Goal: Task Accomplishment & Management: Manage account settings

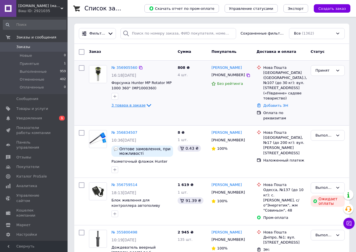
click at [145, 105] on icon at bounding box center [148, 105] width 7 height 7
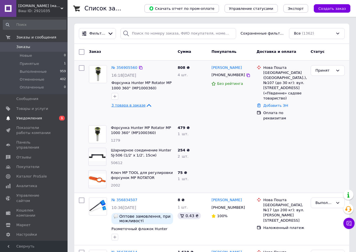
click at [31, 117] on span "Уведомления" at bounding box center [29, 118] width 26 height 5
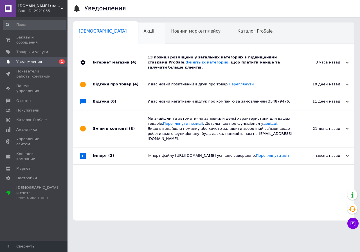
click at [144, 32] on span "Акції" at bounding box center [149, 31] width 11 height 5
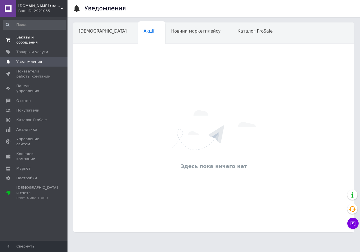
click at [39, 38] on span "Заказы и сообщения" at bounding box center [34, 40] width 36 height 10
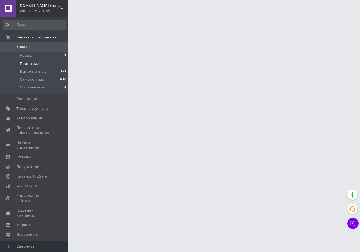
click at [26, 65] on span "Принятые" at bounding box center [29, 63] width 19 height 5
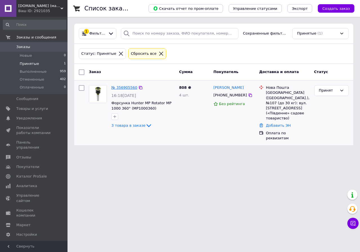
click at [118, 89] on link "№ 356905560" at bounding box center [124, 87] width 26 height 4
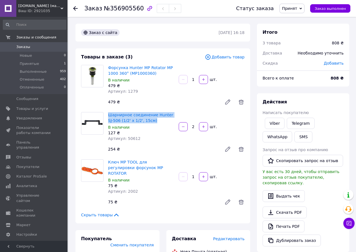
drag, startPoint x: 107, startPoint y: 115, endPoint x: 155, endPoint y: 121, distance: 49.0
click at [155, 121] on div "Шарнирное соединение Hunter SJ-506 (1/2' x 1/2', 15см) В наличии 127 ₴ Артикул:…" at bounding box center [141, 126] width 71 height 31
copy link "Шарнирное соединение Hunter SJ-506 (1/2' x 1/2', 15см)"
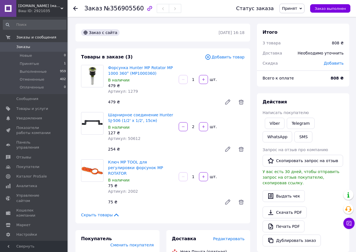
click at [157, 94] on div "Форсунка Hunter MP Rotator MP 1000 360° (MP1000360) В наличии 479 ₴ Артикул: 12…" at bounding box center [141, 79] width 71 height 31
click at [155, 130] on div "127 ₴" at bounding box center [141, 133] width 66 height 6
click at [152, 137] on div "Артикул: 50612" at bounding box center [141, 139] width 66 height 6
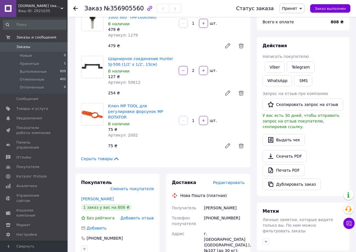
scroll to position [84, 0]
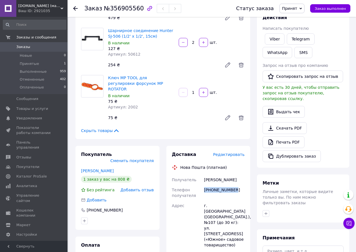
drag, startPoint x: 232, startPoint y: 184, endPoint x: 204, endPoint y: 184, distance: 29.0
click at [204, 185] on div "[PHONE_NUMBER]" at bounding box center [224, 193] width 43 height 16
copy div "[PHONE_NUMBER]"
click at [336, 130] on div "Скачать PDF   Печать PDF   Дублировать заказ" at bounding box center [302, 142] width 81 height 40
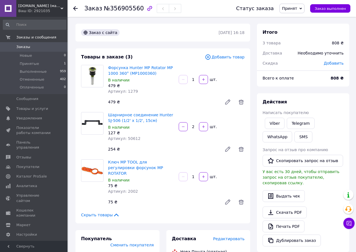
click at [24, 46] on span "Заказы" at bounding box center [23, 46] width 14 height 5
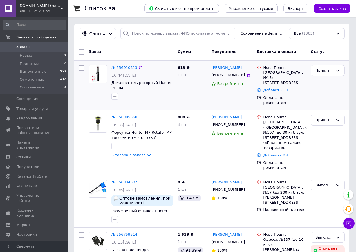
drag, startPoint x: 210, startPoint y: 67, endPoint x: 242, endPoint y: 67, distance: 32.0
click at [242, 67] on div "Тарас Поплавский +380979564522 Без рейтинга" at bounding box center [231, 85] width 45 height 45
copy link "[PERSON_NAME]"
click at [246, 76] on icon at bounding box center [247, 75] width 3 height 3
drag, startPoint x: 264, startPoint y: 74, endPoint x: 283, endPoint y: 72, distance: 18.9
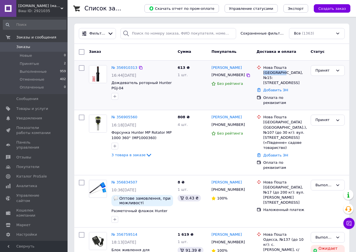
click at [283, 72] on div "[GEOGRAPHIC_DATA], №15: [STREET_ADDRESS]" at bounding box center [284, 77] width 43 height 15
copy div "Одеса, №15"
drag, startPoint x: 246, startPoint y: 113, endPoint x: 212, endPoint y: 112, distance: 34.0
click at [212, 114] on div "[PERSON_NAME]" at bounding box center [232, 117] width 42 height 6
copy link "[PERSON_NAME]"
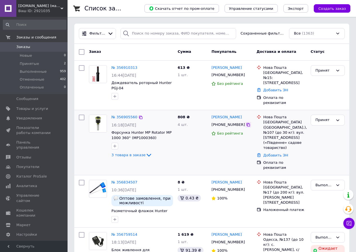
click at [246, 123] on icon at bounding box center [248, 125] width 4 height 4
drag, startPoint x: 263, startPoint y: 117, endPoint x: 274, endPoint y: 121, distance: 11.0
click at [274, 121] on div "[GEOGRAPHIC_DATA] ([GEOGRAPHIC_DATA].), №107 (до 30 кг): вул. [STREET_ADDRESS] …" at bounding box center [284, 135] width 43 height 31
copy div "Київ (Київська обл.), №107"
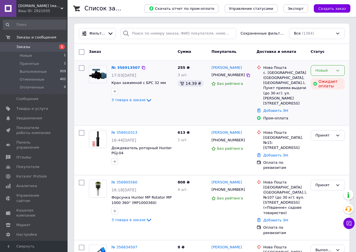
click at [338, 71] on icon at bounding box center [337, 70] width 4 height 4
click at [328, 82] on li "Принят" at bounding box center [327, 82] width 33 height 10
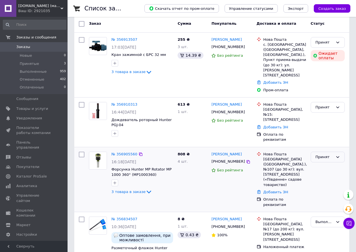
click at [338, 155] on icon at bounding box center [337, 157] width 4 height 4
click at [324, 164] on li "Выполнен" at bounding box center [327, 169] width 33 height 10
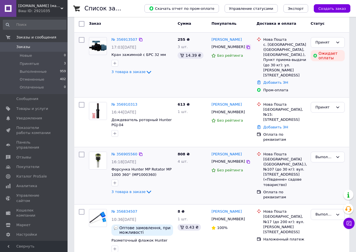
click at [246, 48] on icon at bounding box center [248, 47] width 4 height 4
click at [120, 38] on link "№ 356913507" at bounding box center [124, 39] width 26 height 4
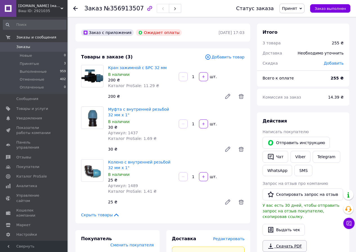
click at [286, 240] on link "Скачать PDF" at bounding box center [284, 246] width 44 height 12
